Goal: Information Seeking & Learning: Learn about a topic

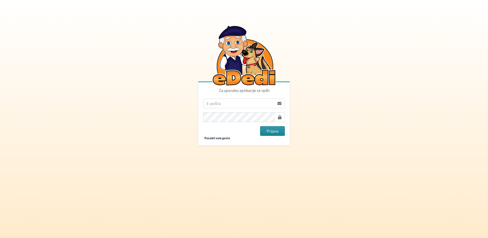
type input "mancaa.svetina@gmail.com"
click at [276, 129] on button "Prijava" at bounding box center [272, 131] width 25 height 10
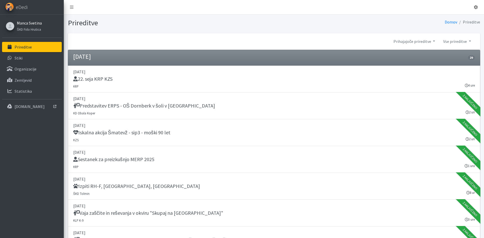
click at [25, 23] on link "Manca Svetina" at bounding box center [29, 23] width 25 height 6
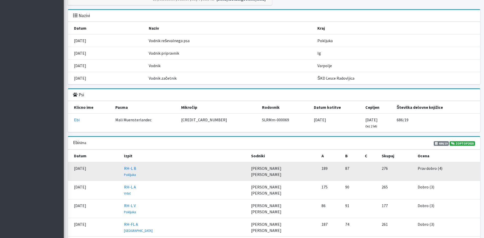
scroll to position [460, 0]
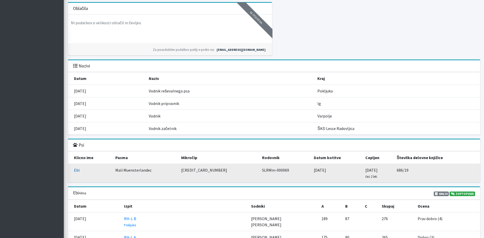
click at [75, 170] on link "Ebi" at bounding box center [77, 170] width 6 height 5
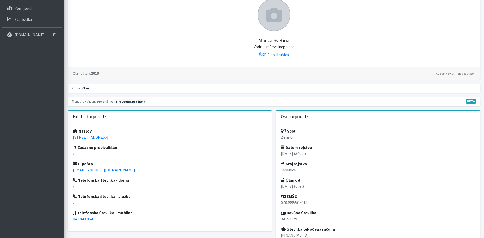
scroll to position [0, 0]
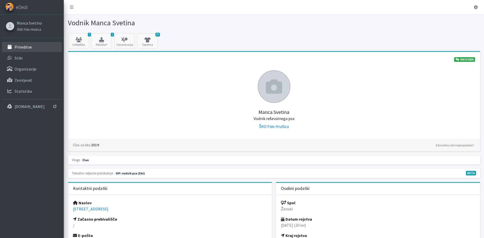
click at [25, 45] on p "Prireditve" at bounding box center [23, 46] width 17 height 5
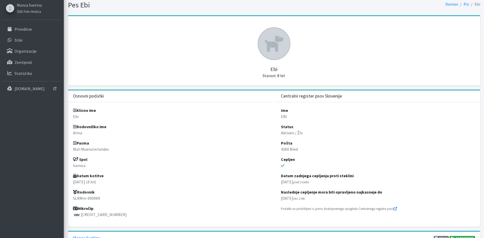
scroll to position [51, 0]
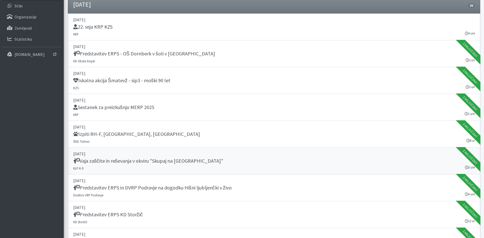
scroll to position [51, 0]
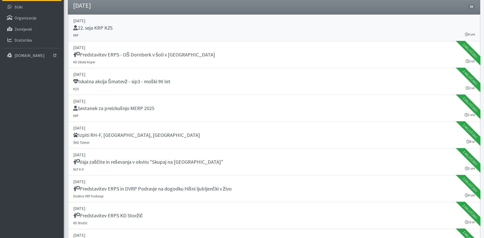
click at [81, 30] on h5 "22. seja KRP KZS" at bounding box center [92, 28] width 39 height 6
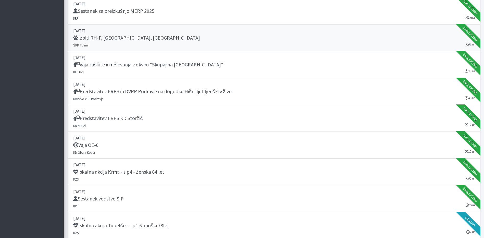
scroll to position [153, 0]
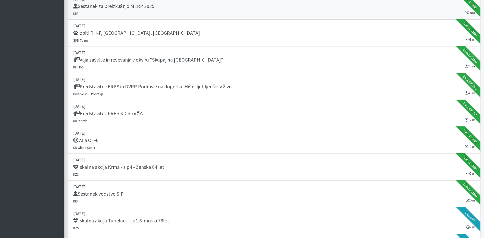
click at [119, 14] on link "04. september 2025 Sestanek za preizkušnjo MERP 2025 KRP 1 ura Zaključeno" at bounding box center [274, 6] width 413 height 27
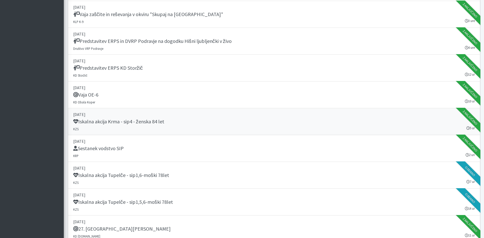
scroll to position [230, 0]
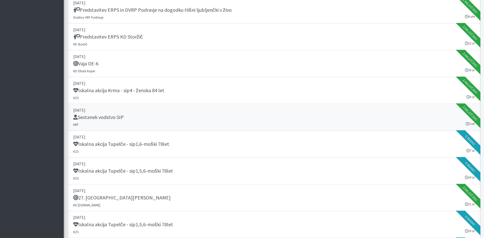
click at [147, 117] on div "Sestanek vodstvo SIP" at bounding box center [274, 117] width 402 height 7
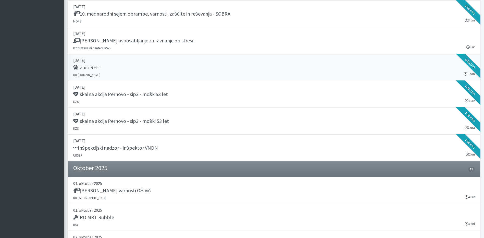
scroll to position [690, 0]
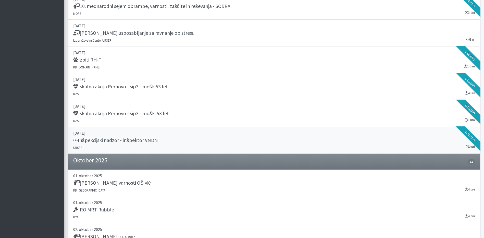
click at [147, 138] on h5 "Inšpekcijski nadzor - inšpektor VNDN" at bounding box center [115, 140] width 85 height 6
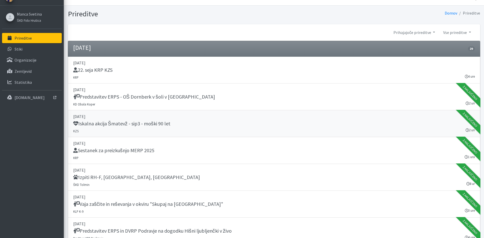
scroll to position [0, 0]
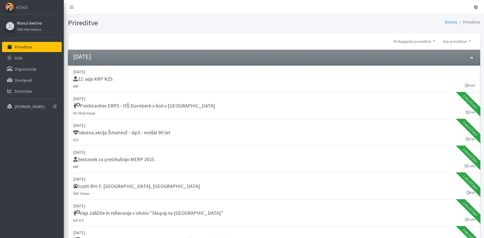
click at [36, 20] on link "Manca Svetina" at bounding box center [29, 23] width 25 height 6
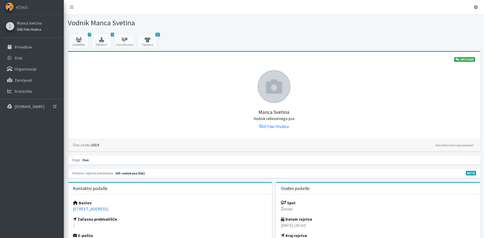
click at [33, 28] on small "ŠKD Fido Hrušica" at bounding box center [29, 29] width 24 height 4
